Goal: Transaction & Acquisition: Obtain resource

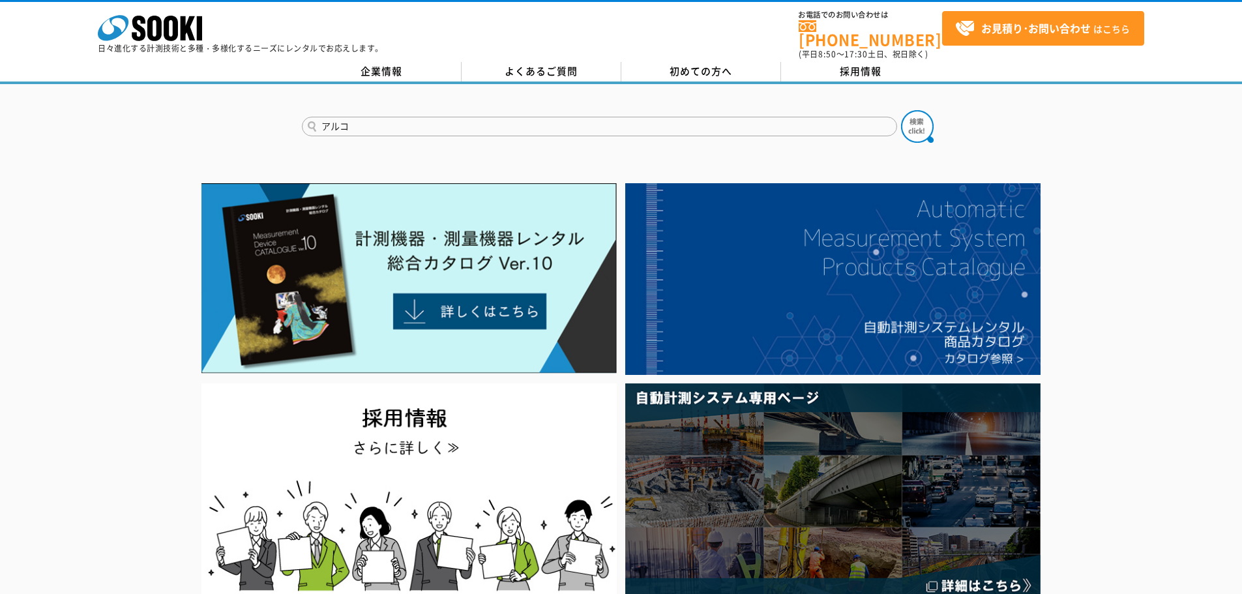
type input "アルコ"
click at [901, 110] on button at bounding box center [917, 126] width 33 height 33
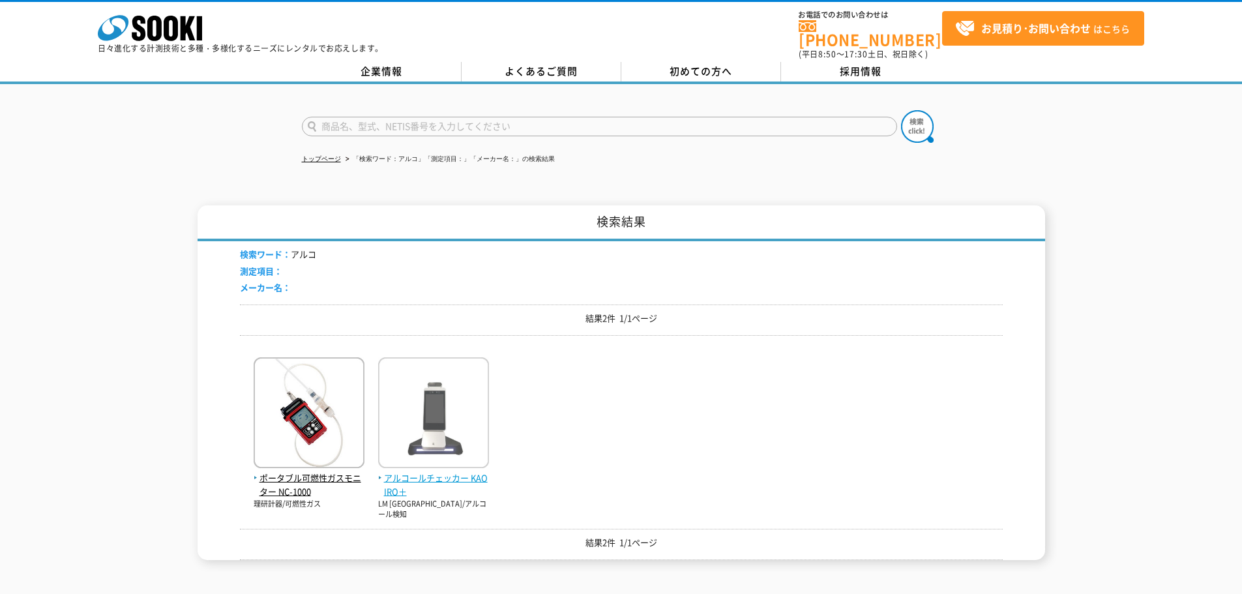
drag, startPoint x: 437, startPoint y: 458, endPoint x: 444, endPoint y: 458, distance: 7.2
click at [437, 458] on img at bounding box center [433, 414] width 111 height 114
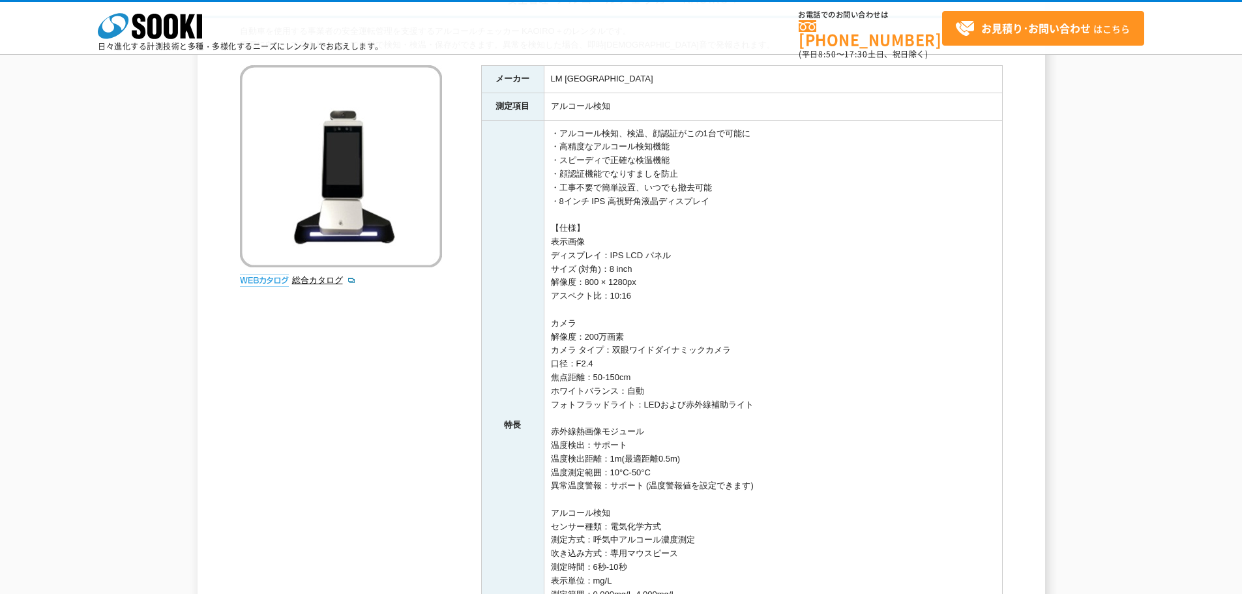
scroll to position [326, 0]
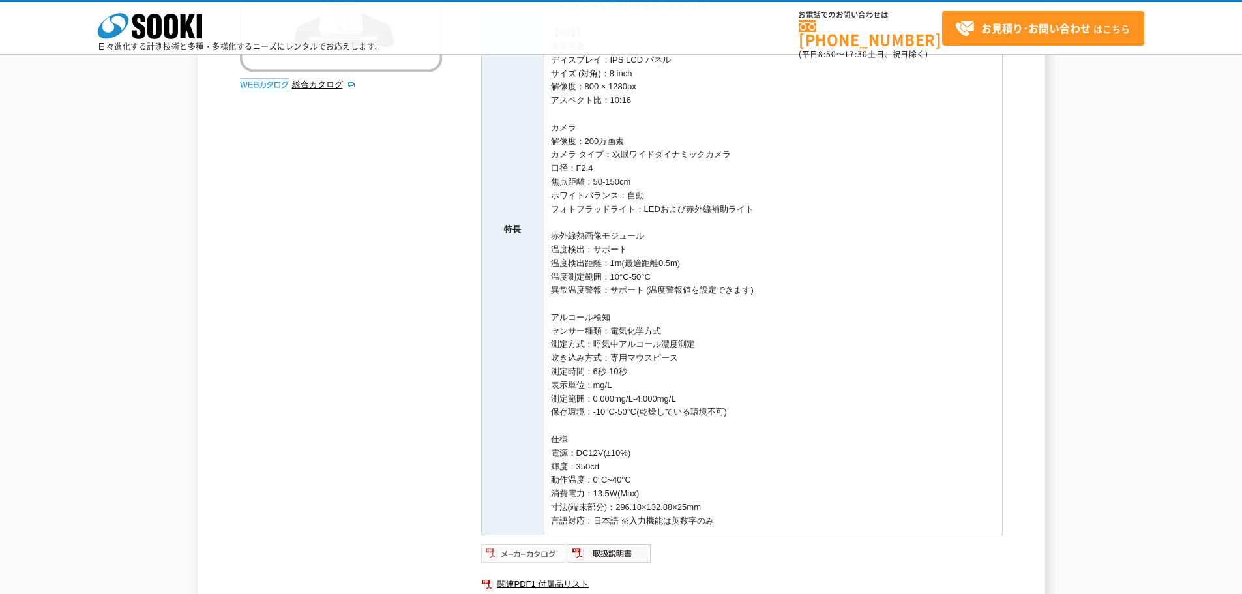
click at [538, 553] on img at bounding box center [523, 553] width 85 height 21
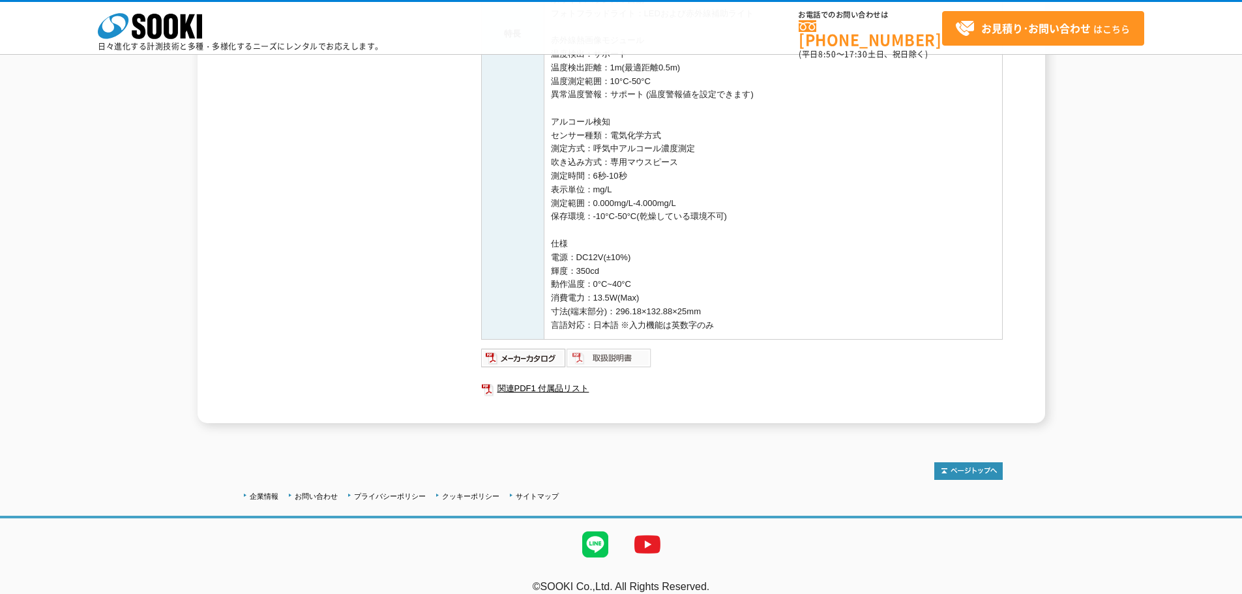
click at [626, 353] on img at bounding box center [608, 357] width 85 height 21
click at [547, 385] on link "関連PDF1 付属品リスト" at bounding box center [741, 388] width 521 height 17
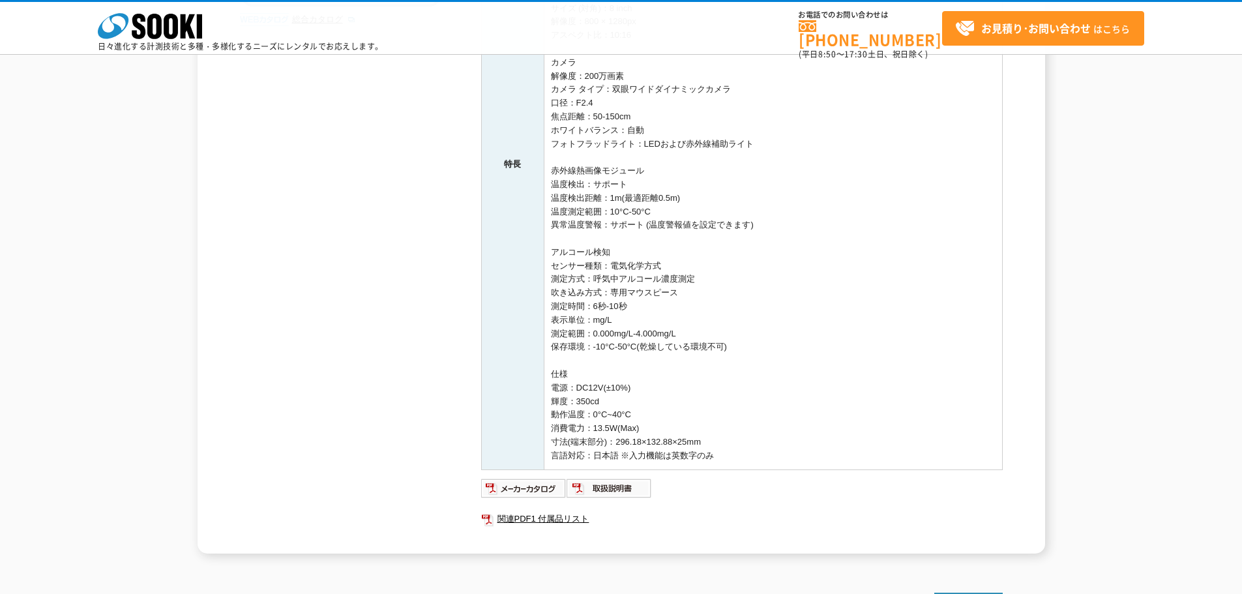
scroll to position [261, 0]
